Goal: Information Seeking & Learning: Check status

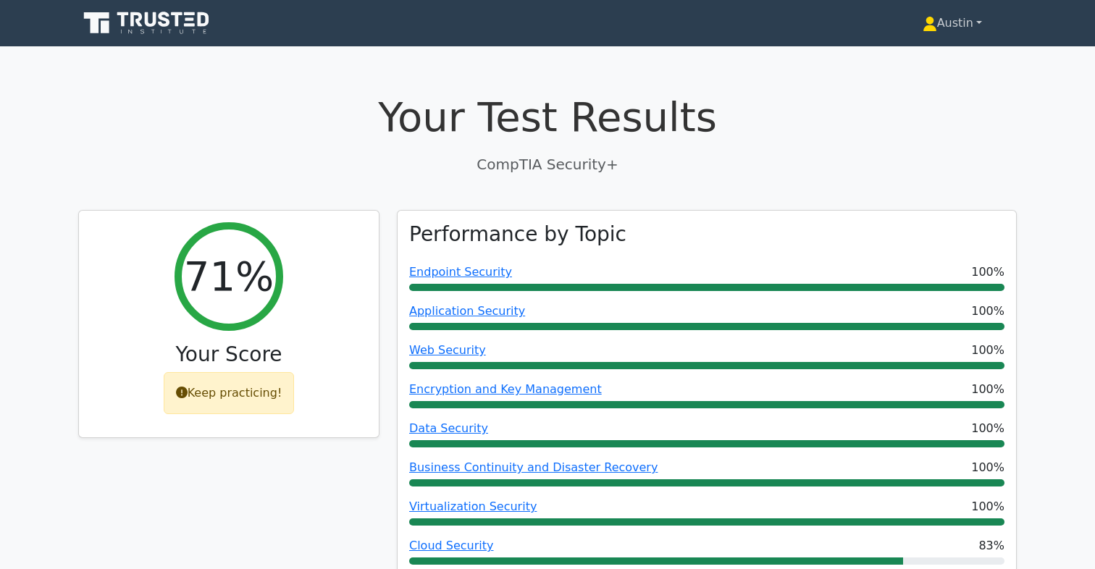
click at [949, 20] on link "Austin" at bounding box center [952, 23] width 129 height 29
click at [915, 49] on link "Profile" at bounding box center [945, 57] width 114 height 23
click at [968, 31] on link "Austin" at bounding box center [952, 23] width 129 height 29
click at [936, 52] on link "Profile" at bounding box center [945, 57] width 114 height 23
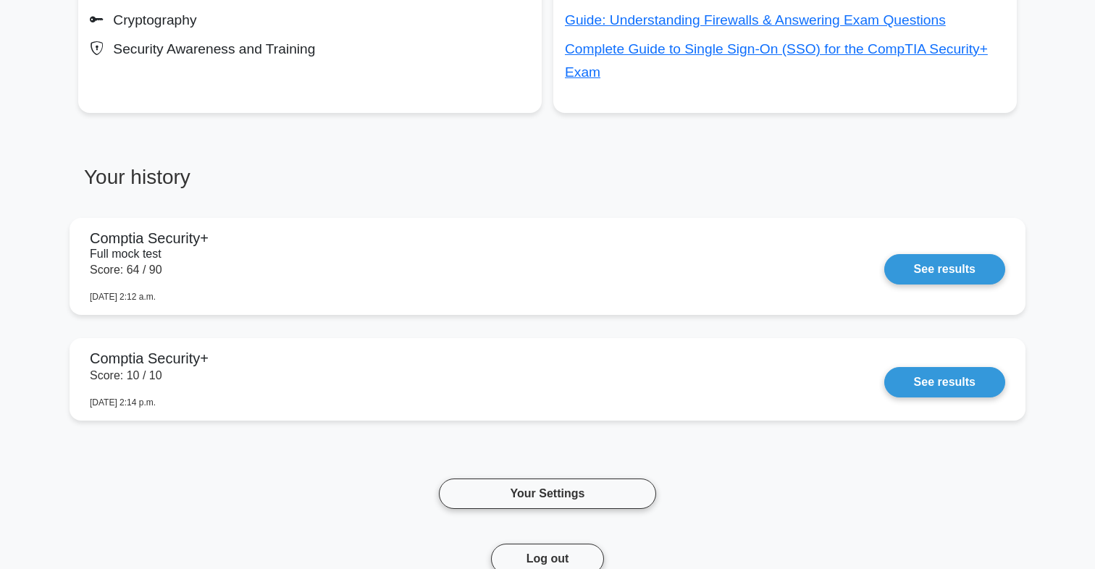
scroll to position [673, 0]
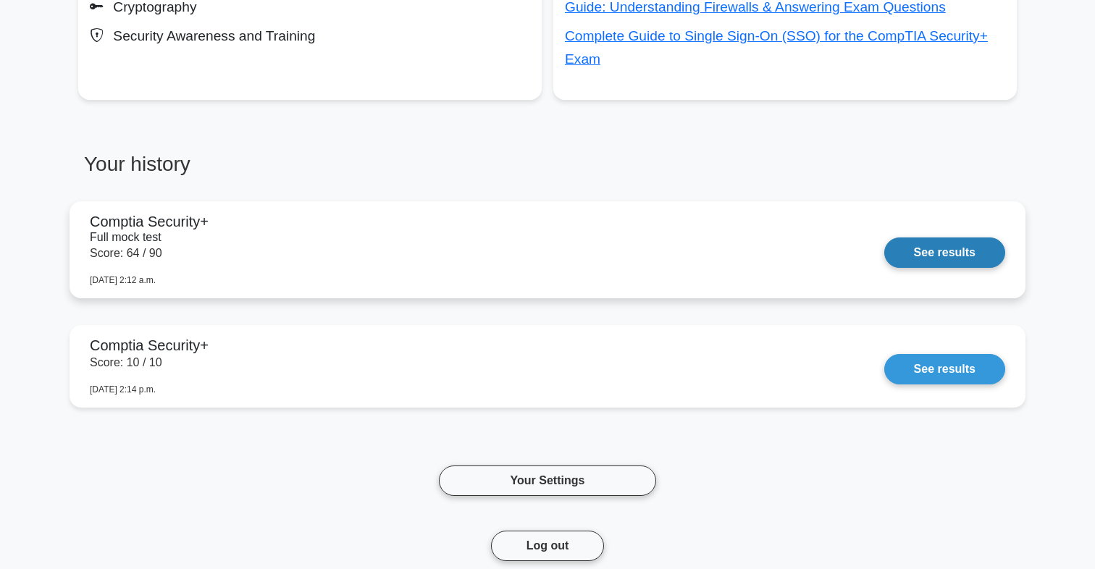
click at [899, 252] on link "See results" at bounding box center [944, 252] width 121 height 30
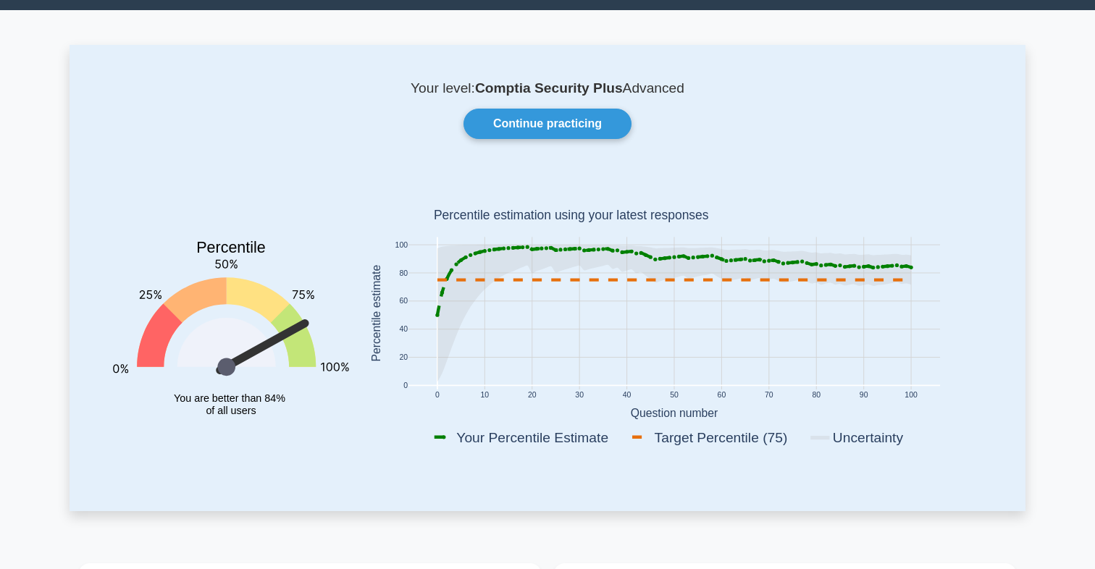
scroll to position [0, 0]
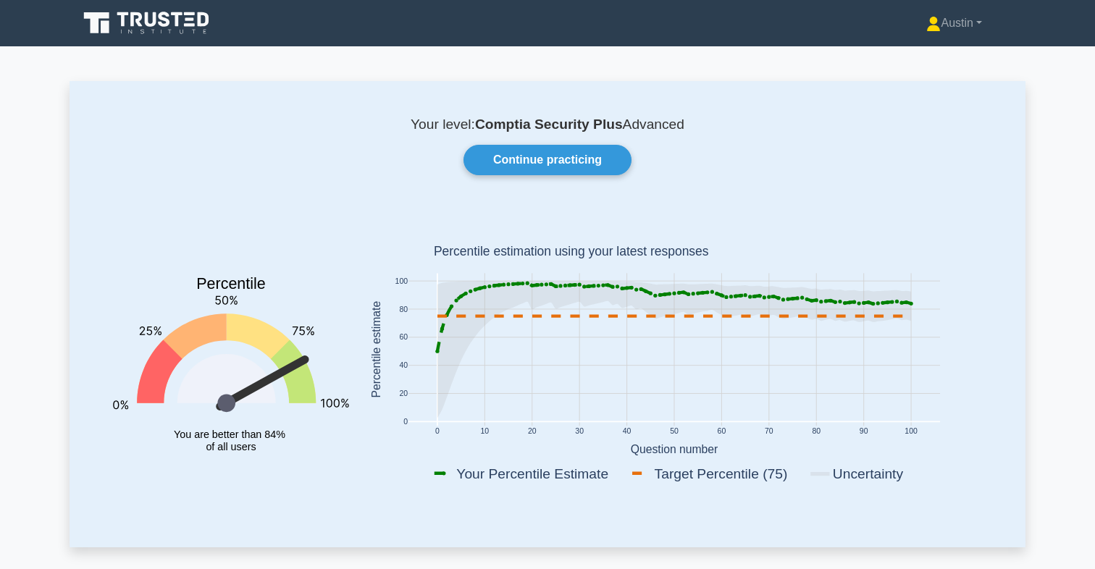
click at [941, 39] on div "Austin Profile Settings Profile" at bounding box center [548, 23] width 956 height 35
click at [949, 31] on link "Austin" at bounding box center [953, 23] width 125 height 29
click at [920, 80] on link "Settings" at bounding box center [949, 80] width 114 height 23
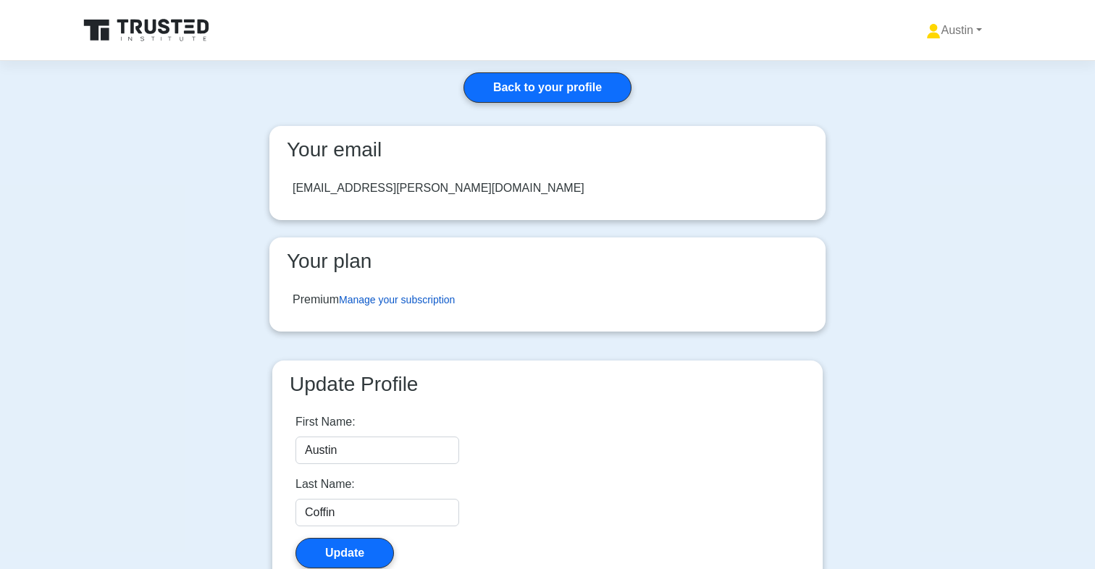
click at [421, 295] on link "Manage your subscription" at bounding box center [397, 300] width 116 height 12
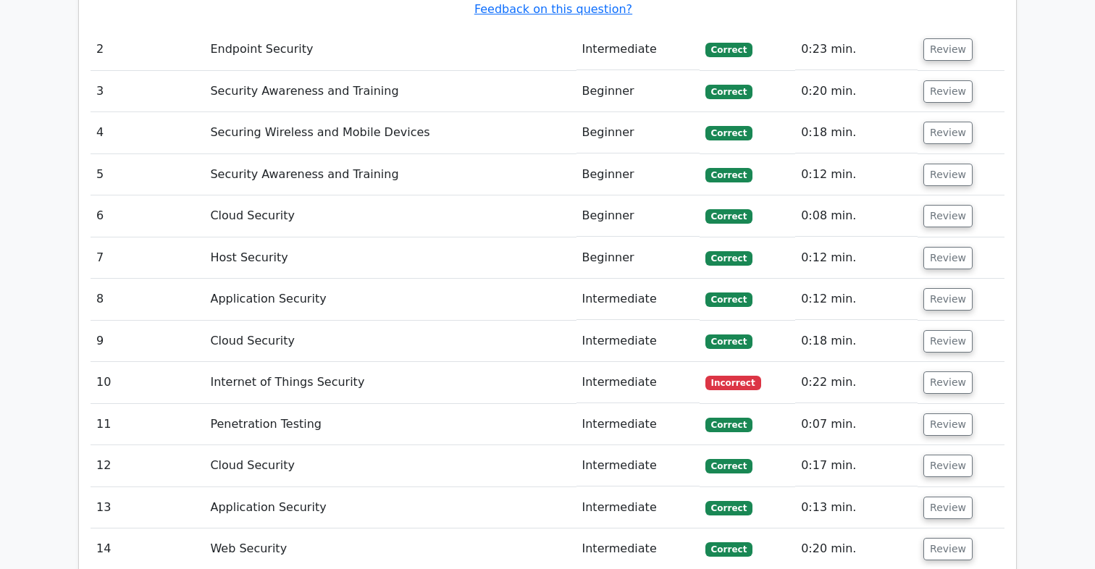
scroll to position [2059, 0]
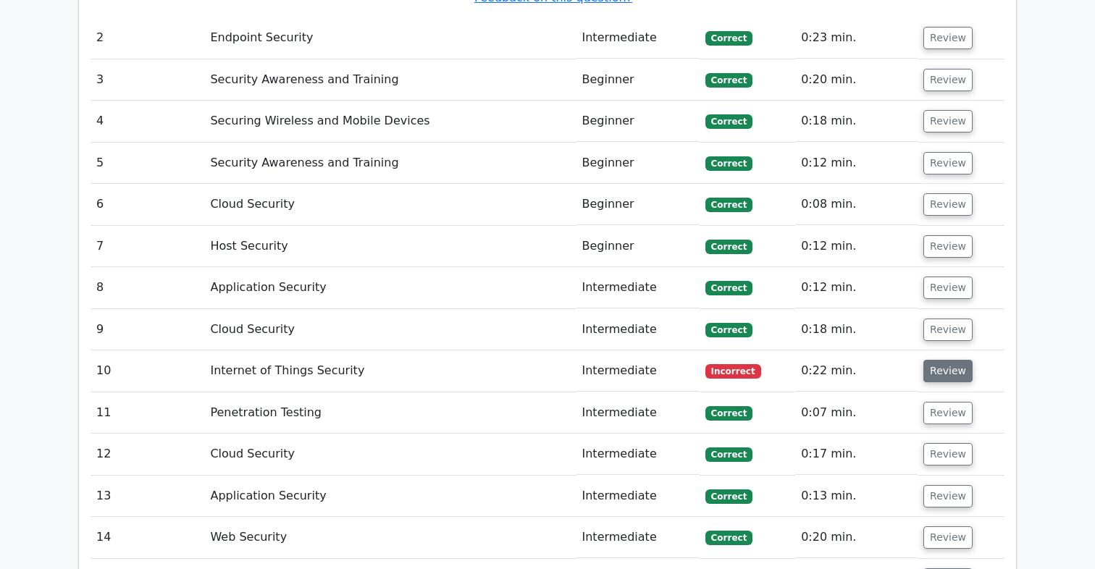
click at [935, 377] on button "Review" at bounding box center [947, 371] width 49 height 22
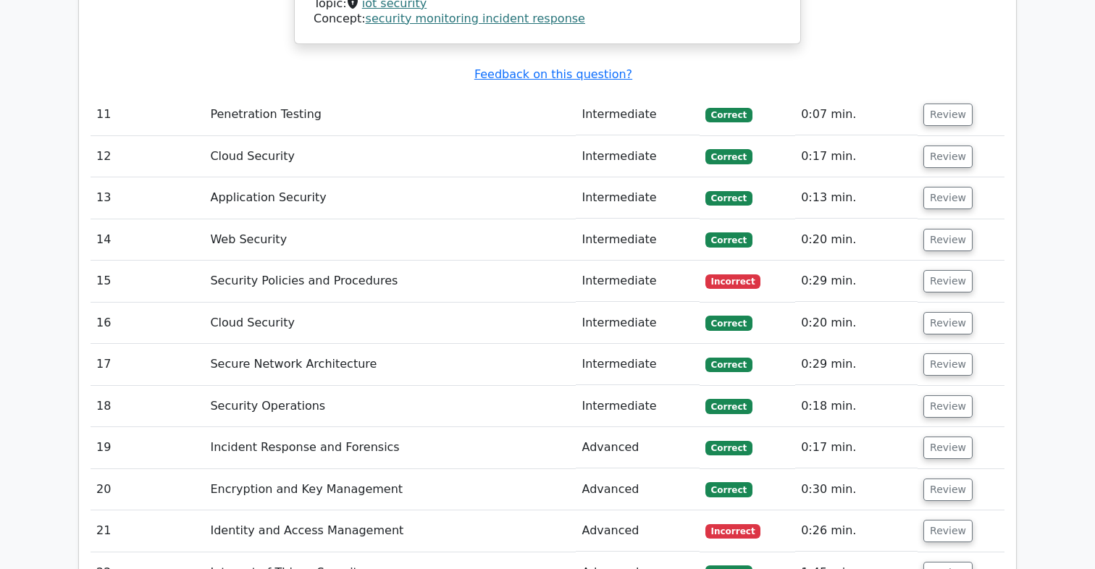
scroll to position [2871, 0]
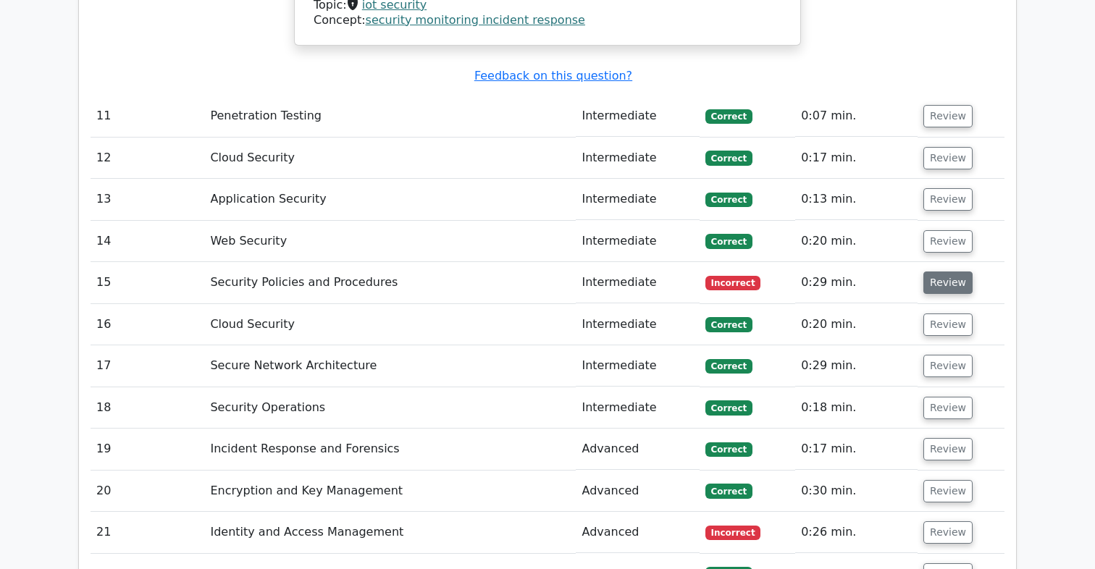
click at [925, 272] on button "Review" at bounding box center [947, 283] width 49 height 22
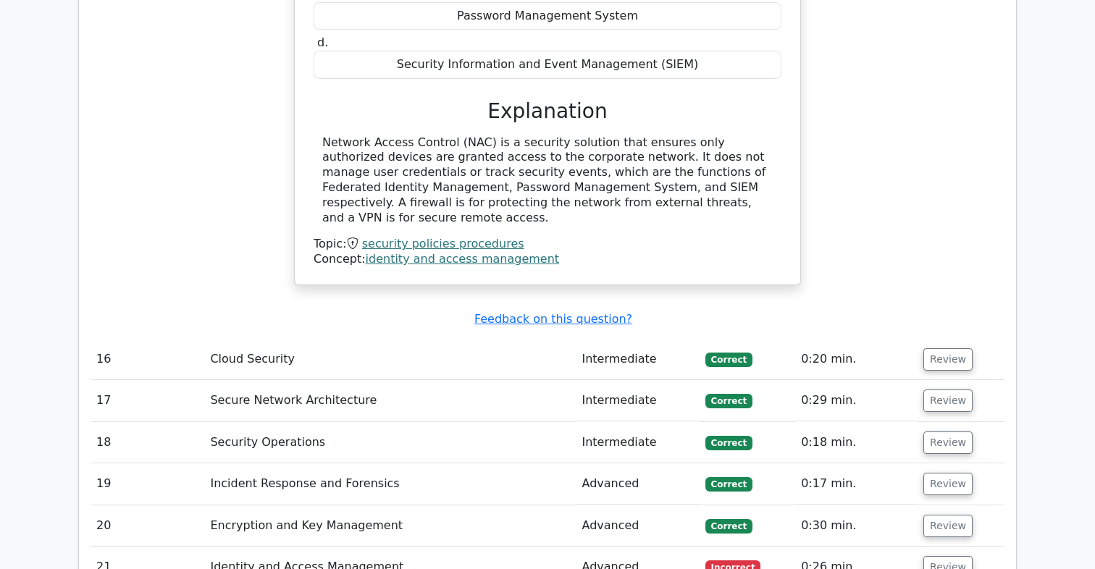
scroll to position [3456, 0]
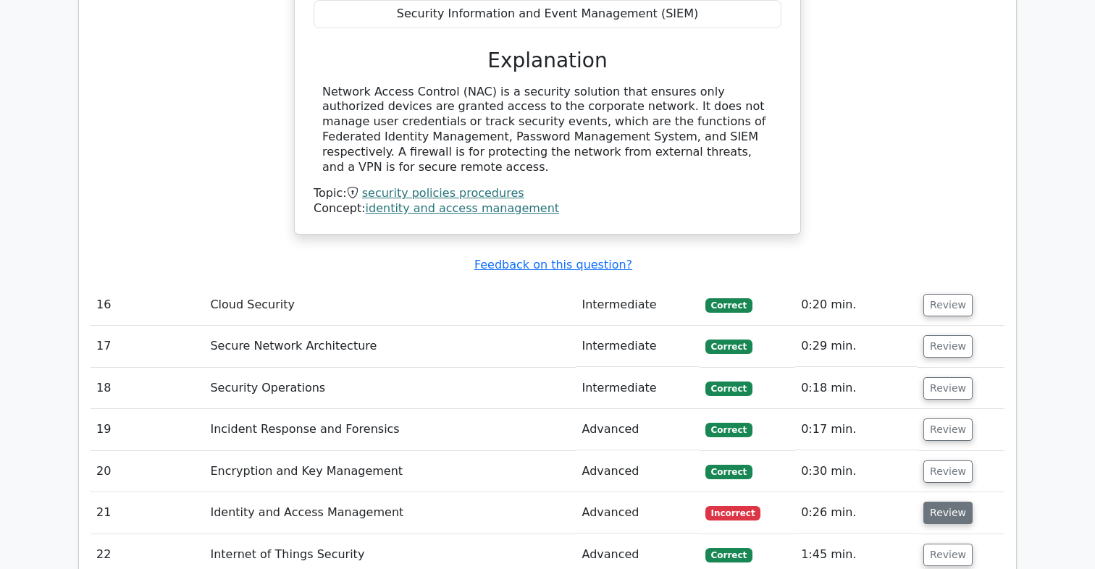
click at [928, 502] on button "Review" at bounding box center [947, 513] width 49 height 22
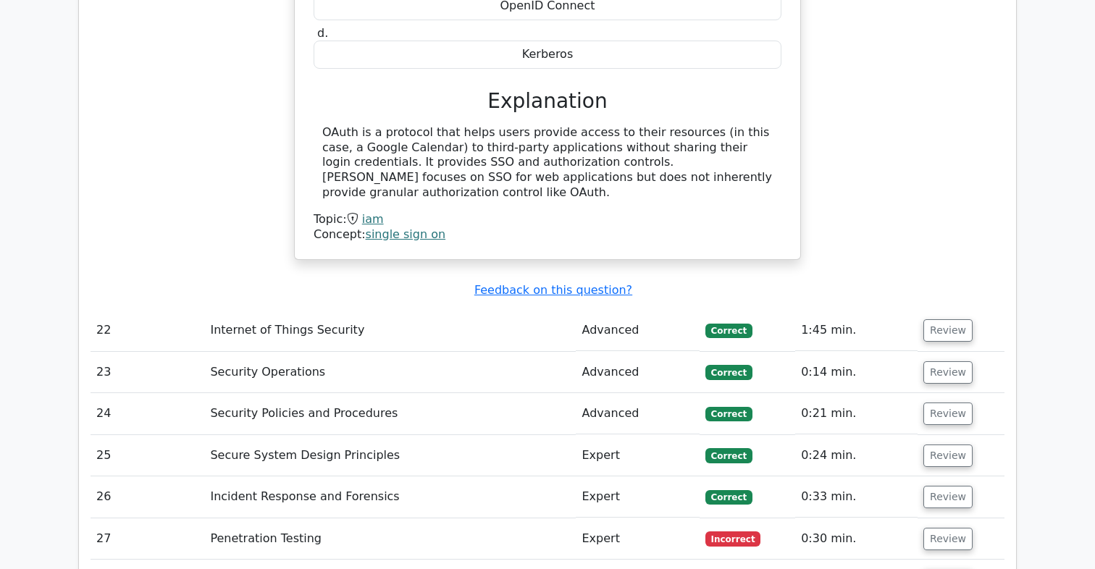
scroll to position [4201, 0]
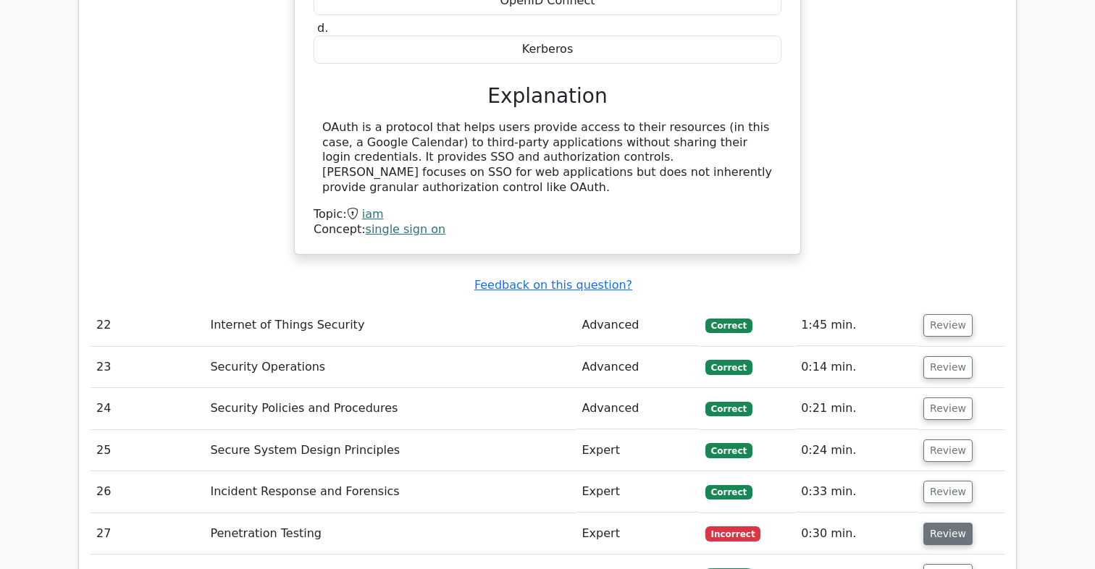
click at [935, 523] on button "Review" at bounding box center [947, 534] width 49 height 22
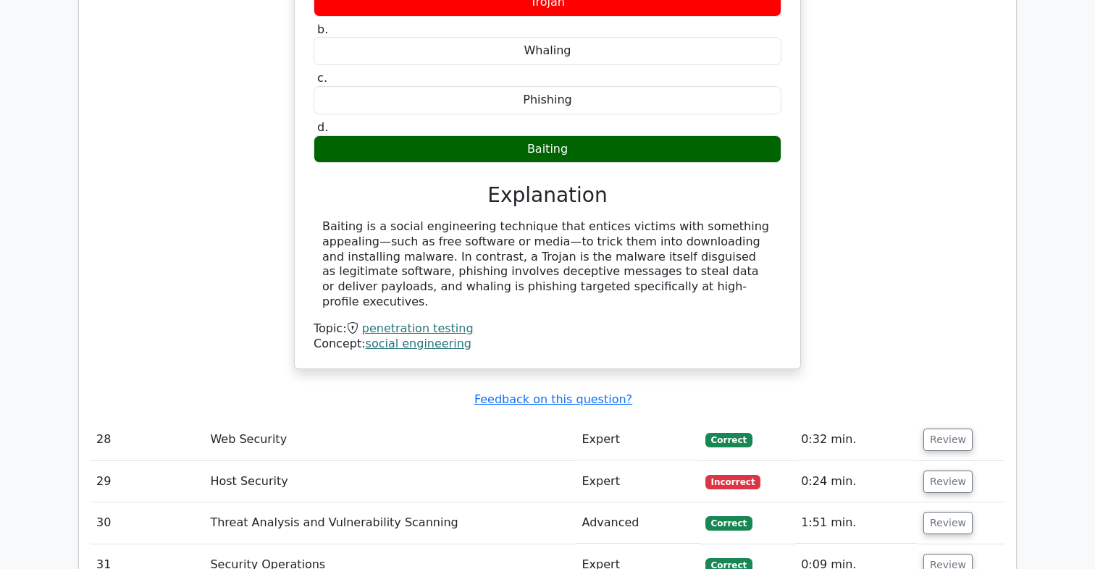
scroll to position [4869, 0]
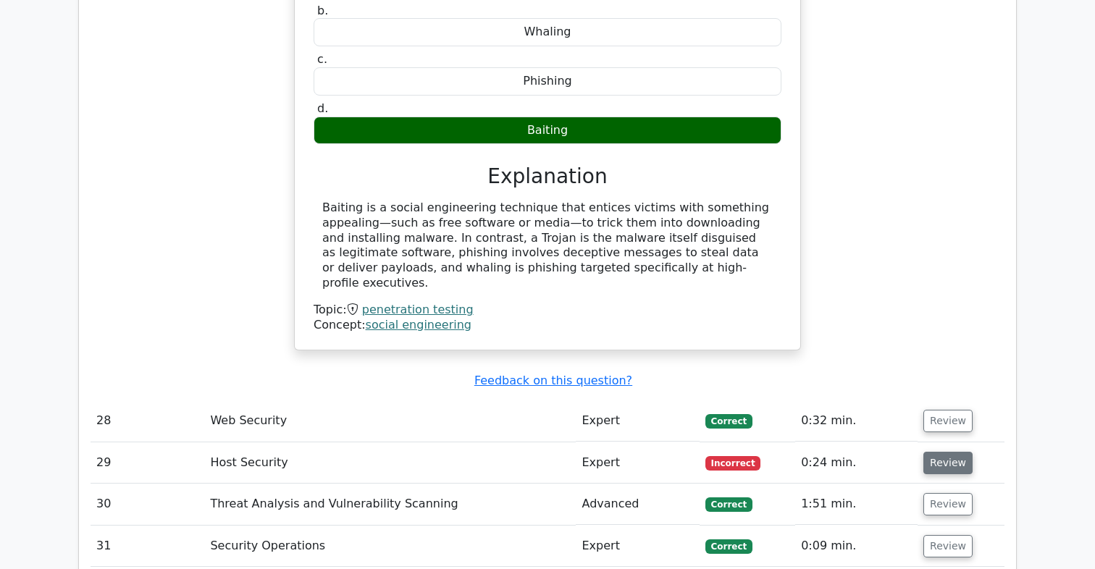
click at [928, 452] on button "Review" at bounding box center [947, 463] width 49 height 22
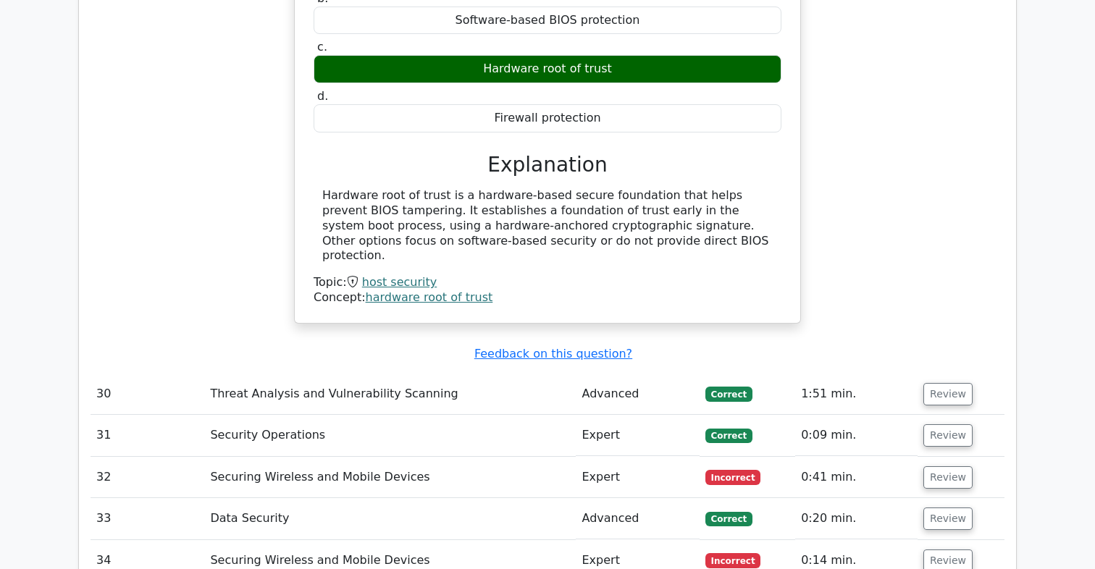
scroll to position [5497, 0]
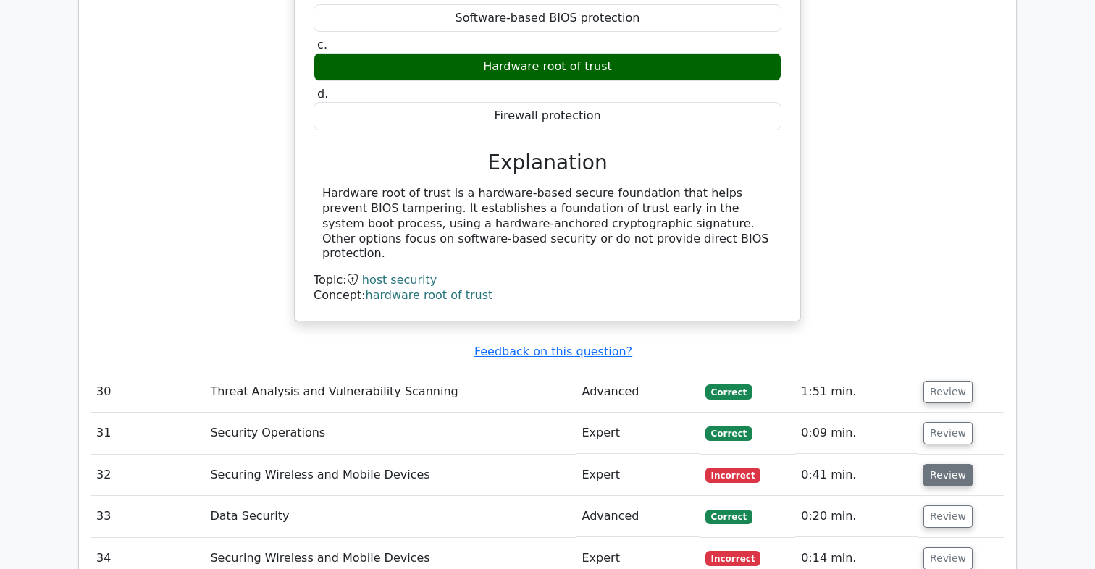
click at [950, 464] on button "Review" at bounding box center [947, 475] width 49 height 22
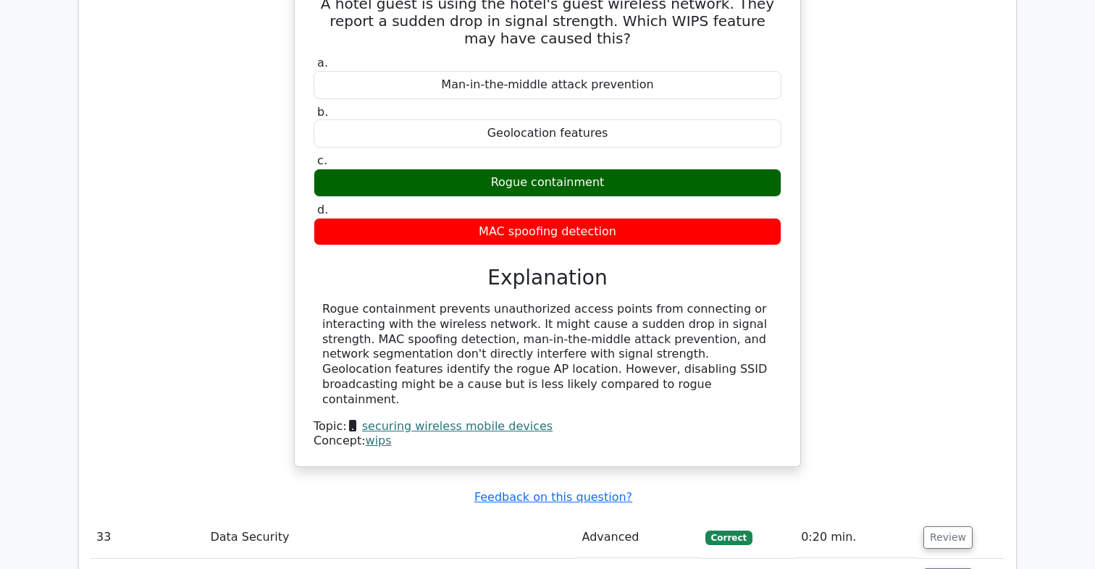
scroll to position [6091, 0]
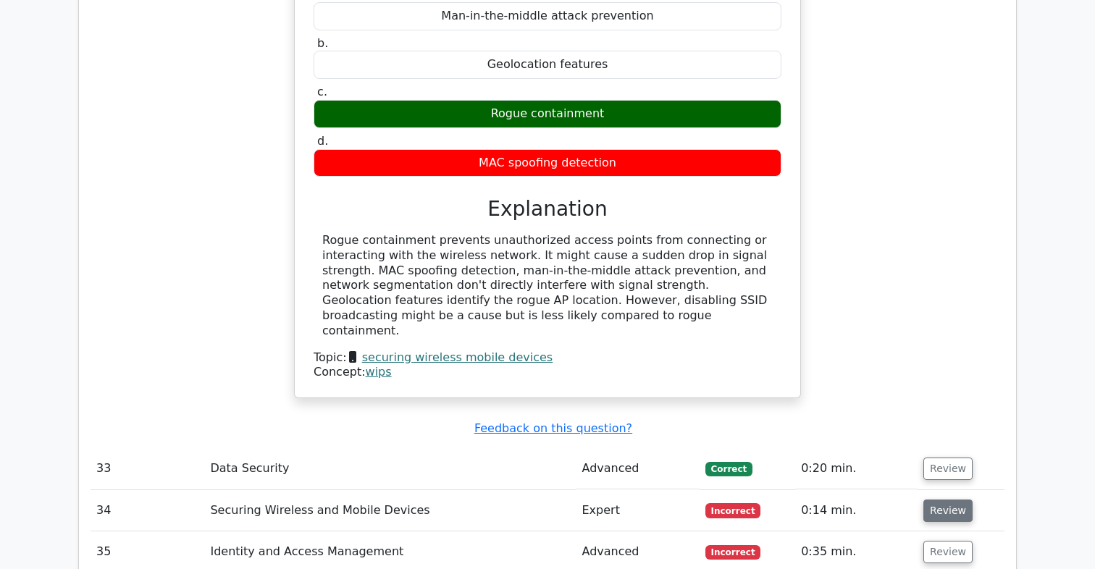
click at [942, 500] on button "Review" at bounding box center [947, 511] width 49 height 22
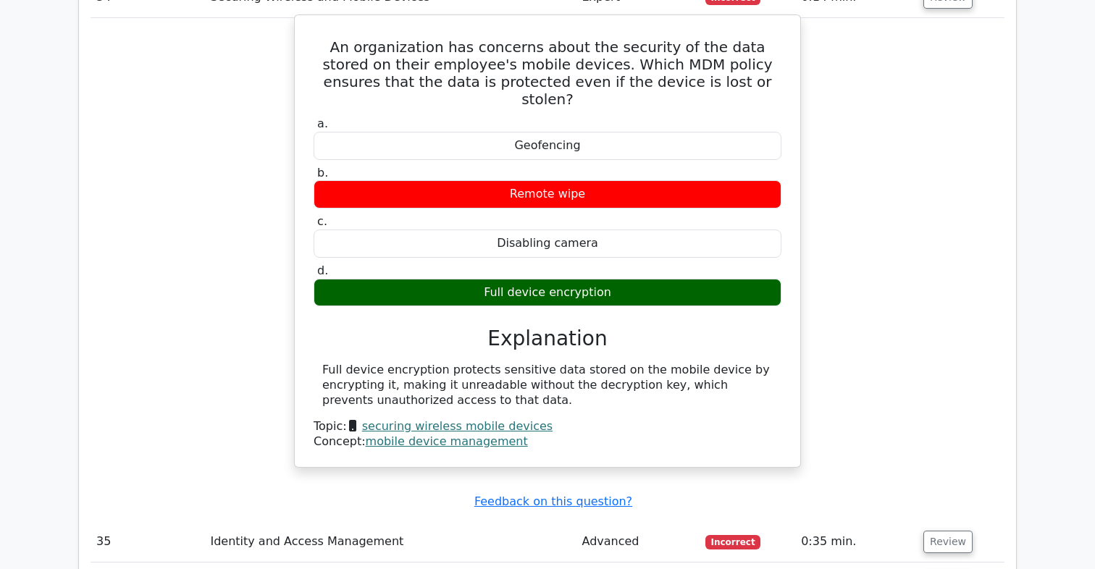
scroll to position [6614, 0]
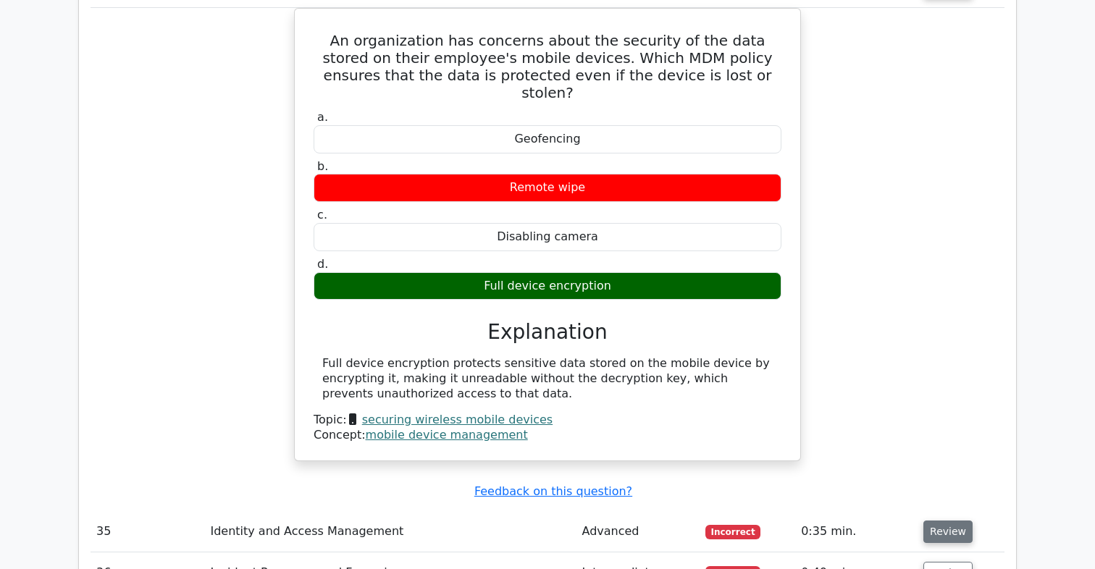
click at [934, 521] on button "Review" at bounding box center [947, 532] width 49 height 22
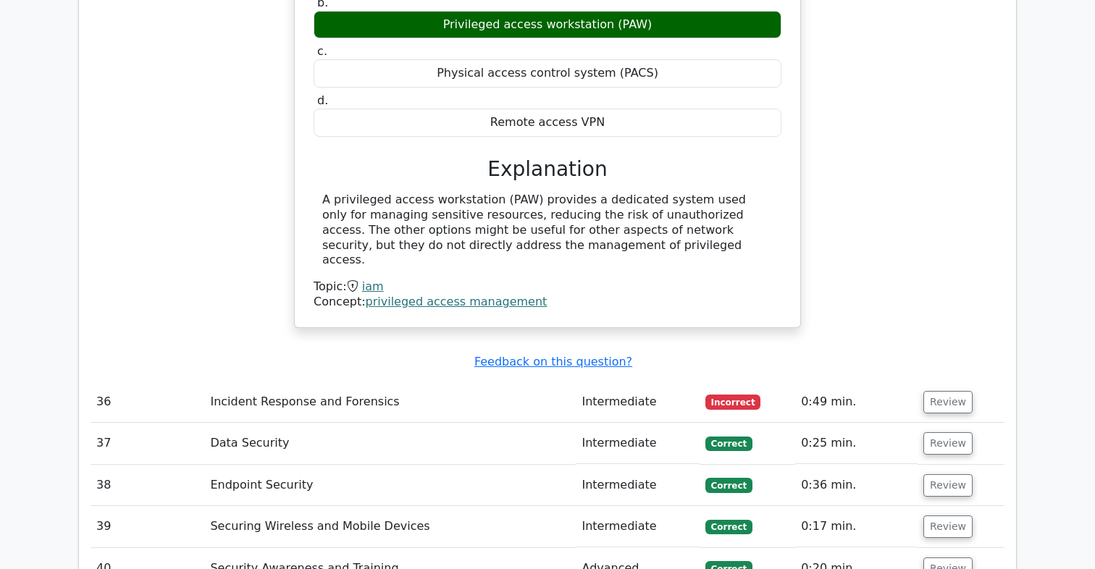
scroll to position [7320, 0]
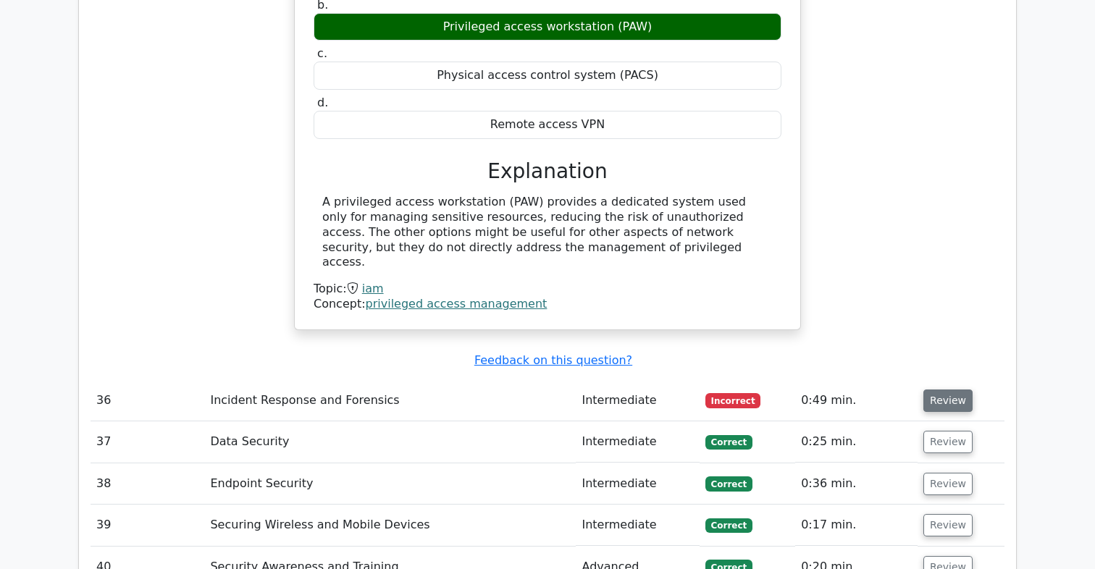
click at [925, 390] on button "Review" at bounding box center [947, 401] width 49 height 22
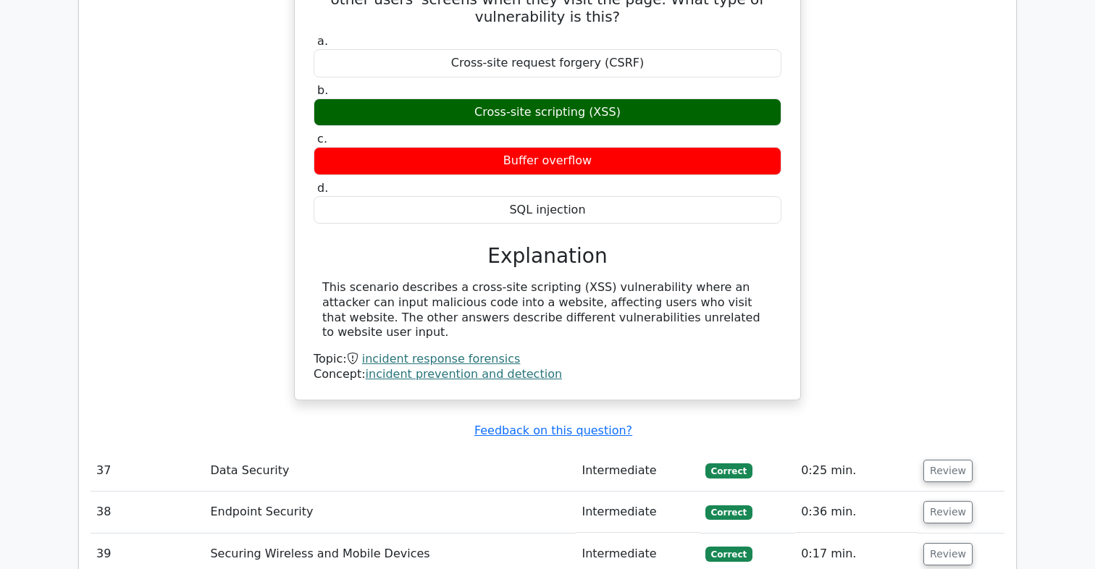
scroll to position [7848, 0]
